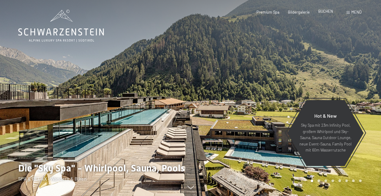
click at [329, 12] on span "BUCHEN" at bounding box center [325, 11] width 15 height 5
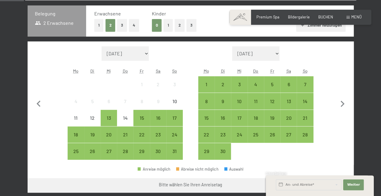
scroll to position [129, 0]
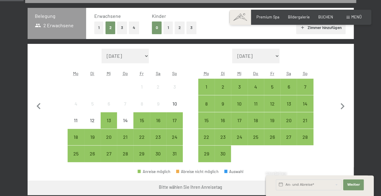
click at [181, 28] on button "2" at bounding box center [180, 28] width 10 height 12
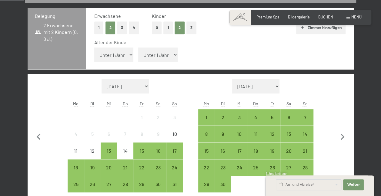
click at [130, 56] on select "Unter 1 Jahr 1 Jahr 2 Jahre 3 Jahre 4 Jahre 5 Jahre 6 Jahre 7 Jahre 8 Jahre 9 J…" at bounding box center [113, 55] width 39 height 15
select select "16"
click at [94, 48] on select "Unter 1 Jahr 1 Jahr 2 Jahre 3 Jahre 4 Jahre 5 Jahre 6 Jahre 7 Jahre 8 Jahre 9 J…" at bounding box center [113, 55] width 39 height 15
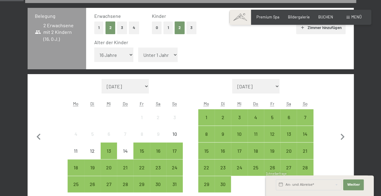
click at [165, 55] on select "Unter 1 Jahr 1 Jahr 2 Jahre 3 Jahre 4 Jahre 5 Jahre 6 Jahre 7 Jahre 8 Jahre 9 J…" at bounding box center [157, 55] width 39 height 15
click at [138, 48] on select "Unter 1 Jahr 1 Jahr 2 Jahre 3 Jahre 4 Jahre 5 Jahre 6 Jahre 7 Jahre 8 Jahre 9 J…" at bounding box center [157, 55] width 39 height 15
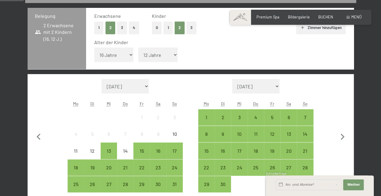
click at [160, 52] on select "Unter 1 Jahr 1 Jahr 2 Jahre 3 Jahre 4 Jahre 5 Jahre 6 Jahre 7 Jahre 8 Jahre 9 J…" at bounding box center [157, 55] width 39 height 15
select select "11"
click at [138, 48] on select "Unter 1 Jahr 1 Jahr 2 Jahre 3 Jahre 4 Jahre 5 Jahre 6 Jahre 7 Jahre 8 Jahre 9 J…" at bounding box center [157, 55] width 39 height 15
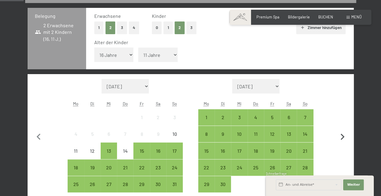
click at [341, 137] on icon "button" at bounding box center [342, 137] width 13 height 13
select select "2025-09-01"
select select "2025-10-01"
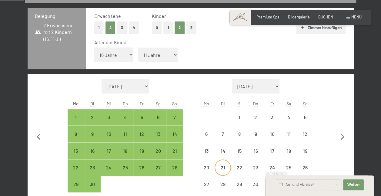
select select "2025-09-01"
select select "2025-10-01"
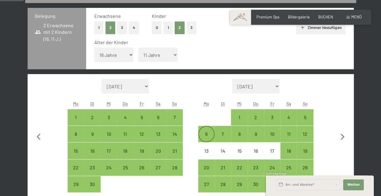
click at [209, 135] on div "6" at bounding box center [206, 139] width 15 height 15
select select "2025-09-01"
select select "2025-10-01"
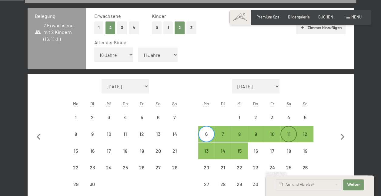
click at [283, 135] on div "11" at bounding box center [288, 139] width 15 height 15
select select "2025-09-01"
select select "2025-10-01"
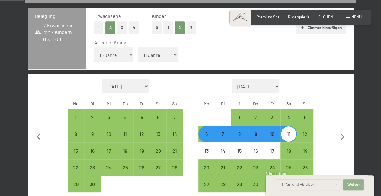
click at [355, 182] on button "Weiter Adressfelder ausblenden" at bounding box center [353, 185] width 21 height 11
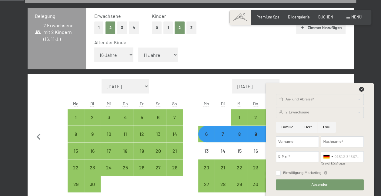
click at [362, 86] on div "An- und Abreise* Weiter Adressfelder ausblenden 2 Erwachsene 2 Erwachsene Älter…" at bounding box center [320, 139] width 96 height 113
click at [361, 91] on icon at bounding box center [361, 89] width 5 height 5
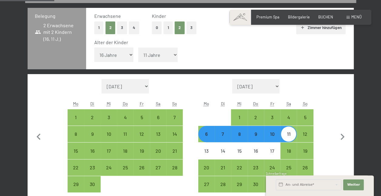
scroll to position [229, 0]
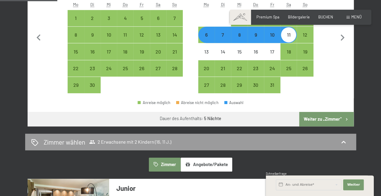
click at [329, 119] on button "Weiter zu „Zimmer“" at bounding box center [326, 119] width 54 height 15
select select "2025-09-01"
select select "2025-10-01"
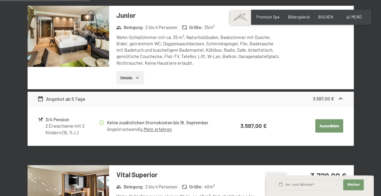
scroll to position [175, 0]
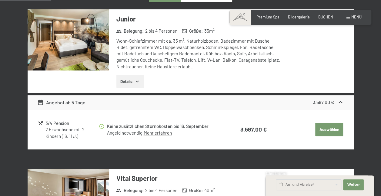
click at [132, 76] on button "Details" at bounding box center [130, 81] width 28 height 13
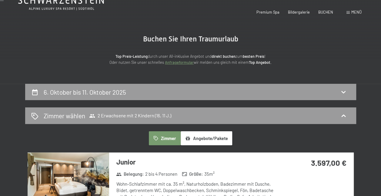
scroll to position [0, 0]
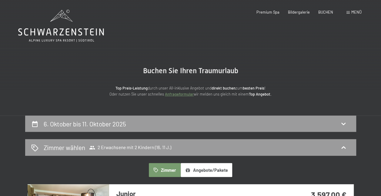
click at [65, 30] on icon at bounding box center [61, 26] width 86 height 32
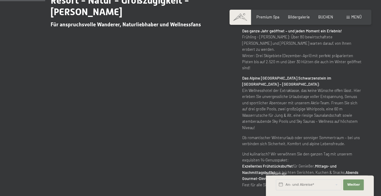
scroll to position [306, 0]
